Goal: Information Seeking & Learning: Understand process/instructions

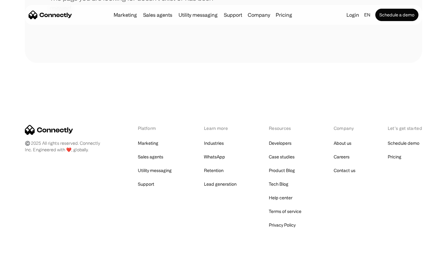
scroll to position [113, 0]
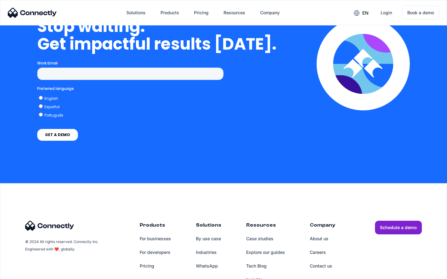
scroll to position [2552, 0]
